Goal: Task Accomplishment & Management: Use online tool/utility

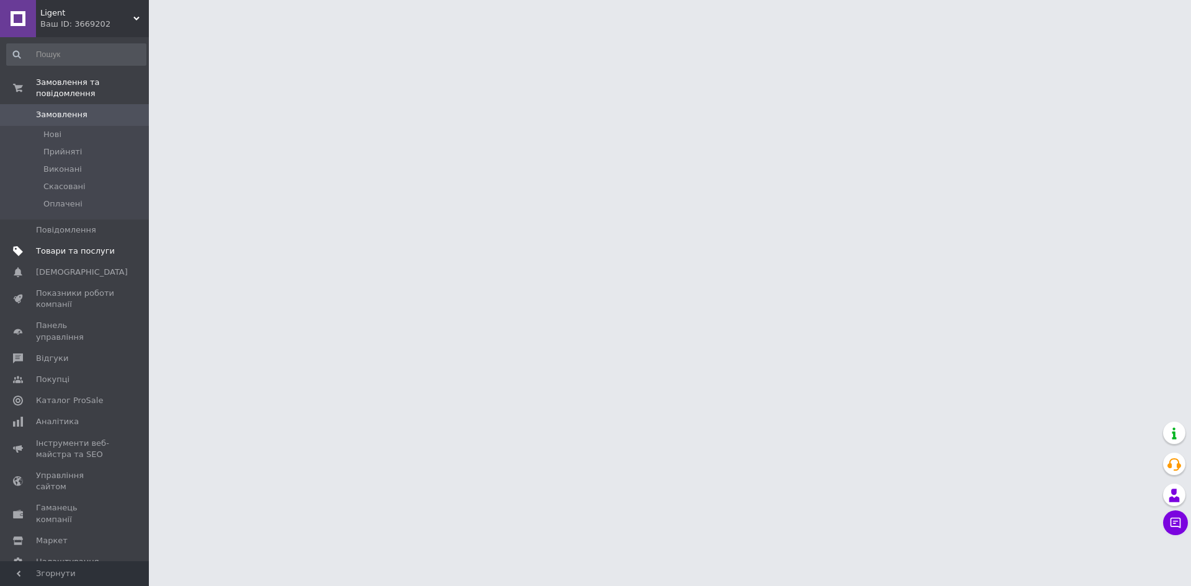
click at [97, 246] on span "Товари та послуги" at bounding box center [75, 251] width 79 height 11
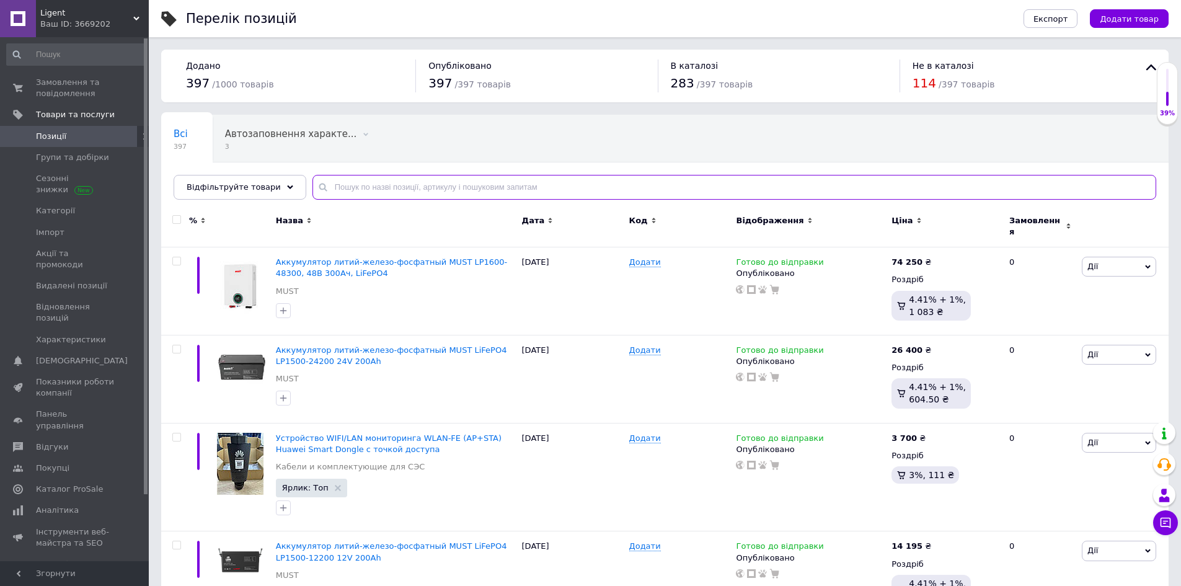
click at [435, 185] on input "text" at bounding box center [735, 187] width 844 height 25
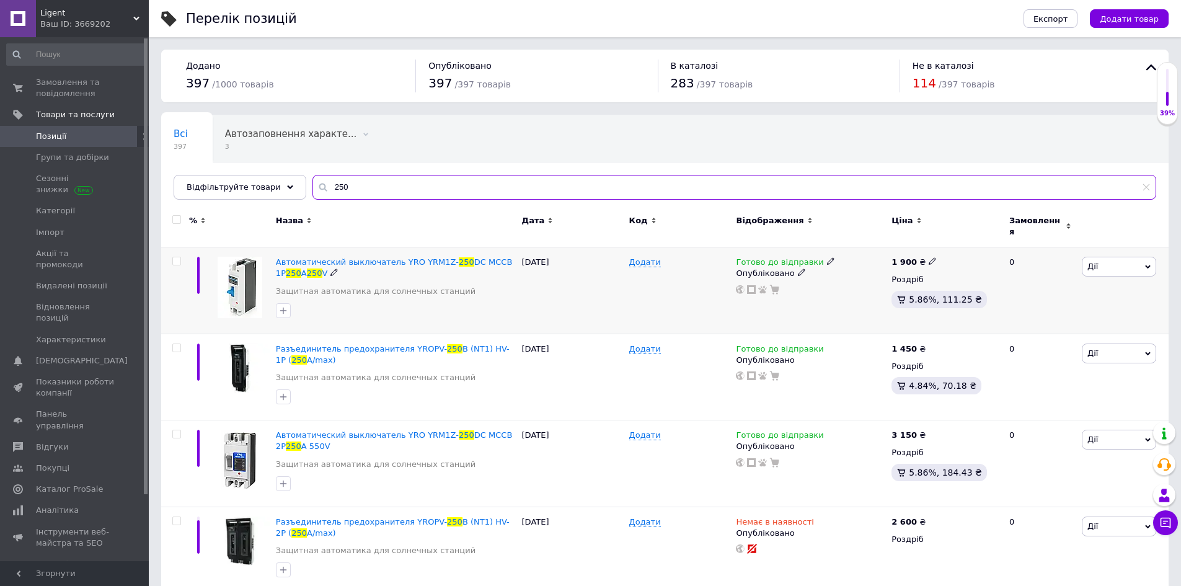
type input "250"
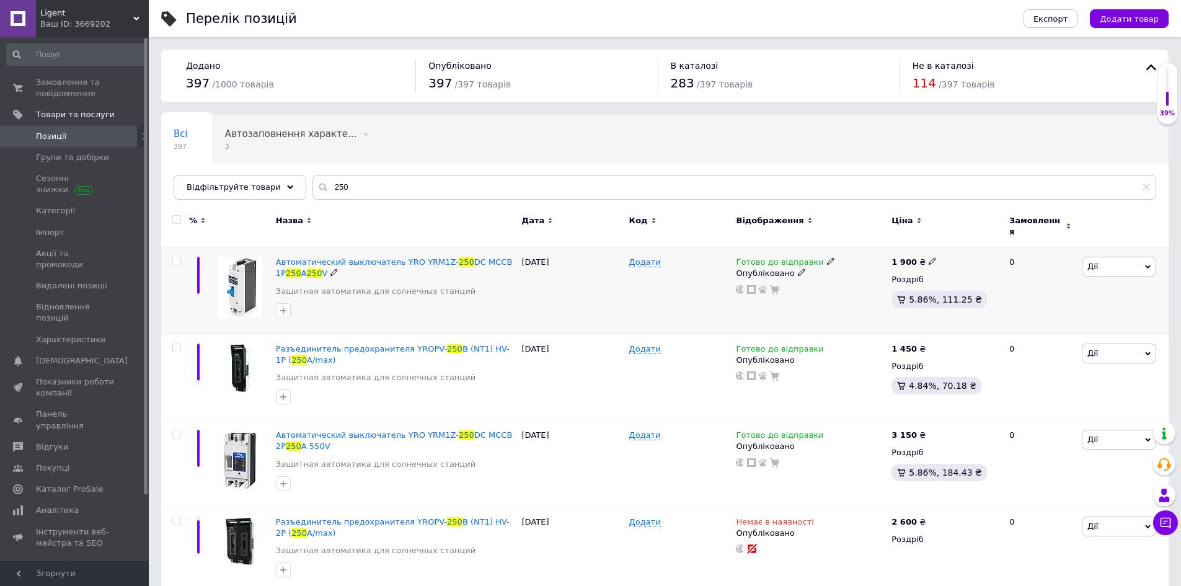
click at [827, 257] on icon at bounding box center [830, 260] width 7 height 7
click at [850, 291] on li "Немає в наявності" at bounding box center [894, 299] width 118 height 17
click at [749, 309] on div "Готово до відправки Наявність Немає в наявності В наявності Під замовлення Гото…" at bounding box center [811, 290] width 156 height 87
click at [827, 430] on icon at bounding box center [830, 433] width 7 height 7
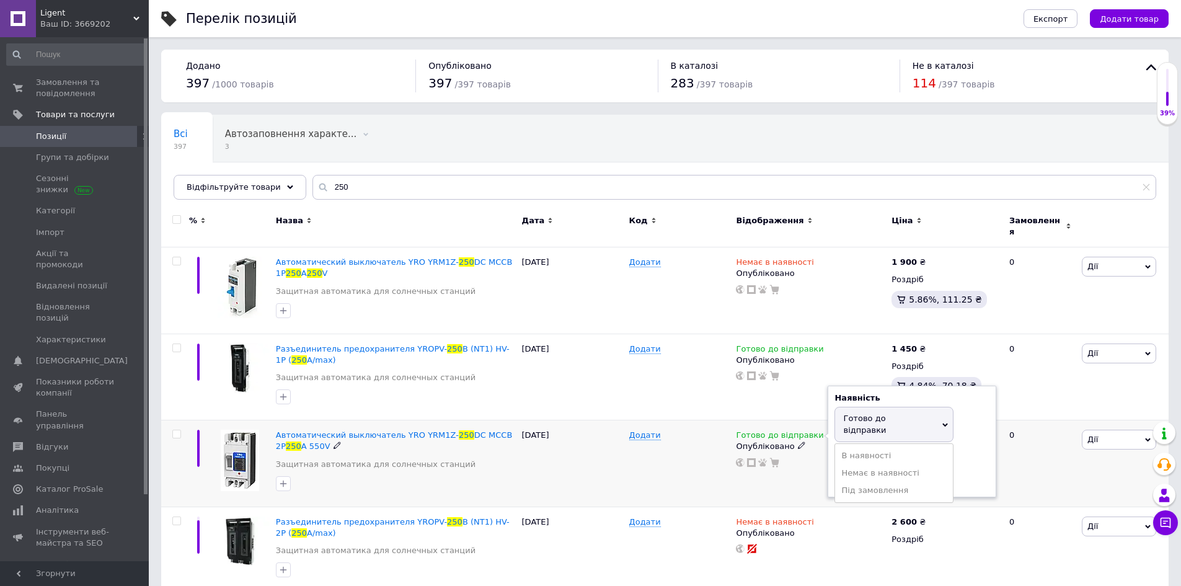
click at [868, 464] on li "Немає в наявності" at bounding box center [894, 472] width 118 height 17
click at [711, 444] on div "Додати" at bounding box center [679, 463] width 107 height 87
